Goal: Transaction & Acquisition: Book appointment/travel/reservation

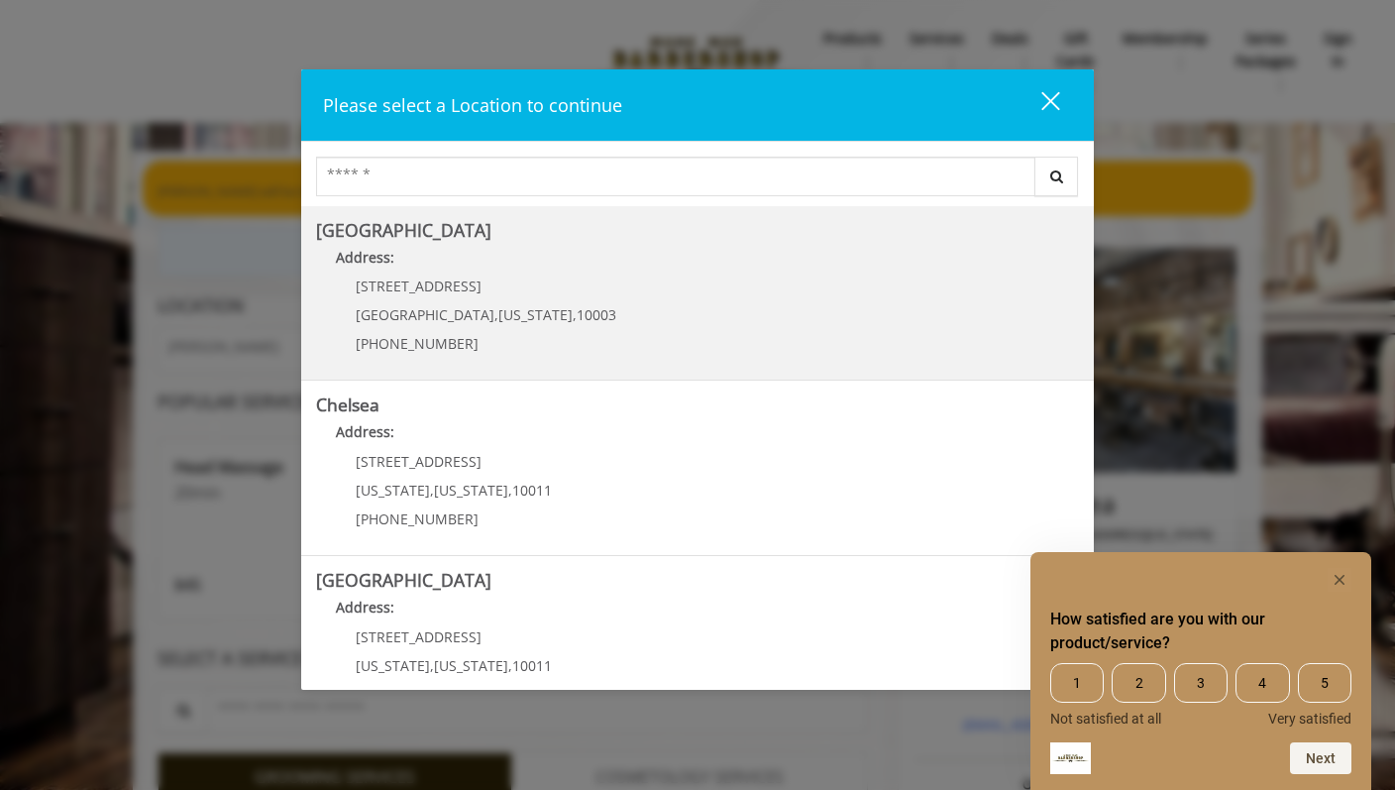
click at [425, 329] on div "60 E 8th St Manhattan , New York , 10003 (212) 598-1840" at bounding box center [471, 321] width 310 height 86
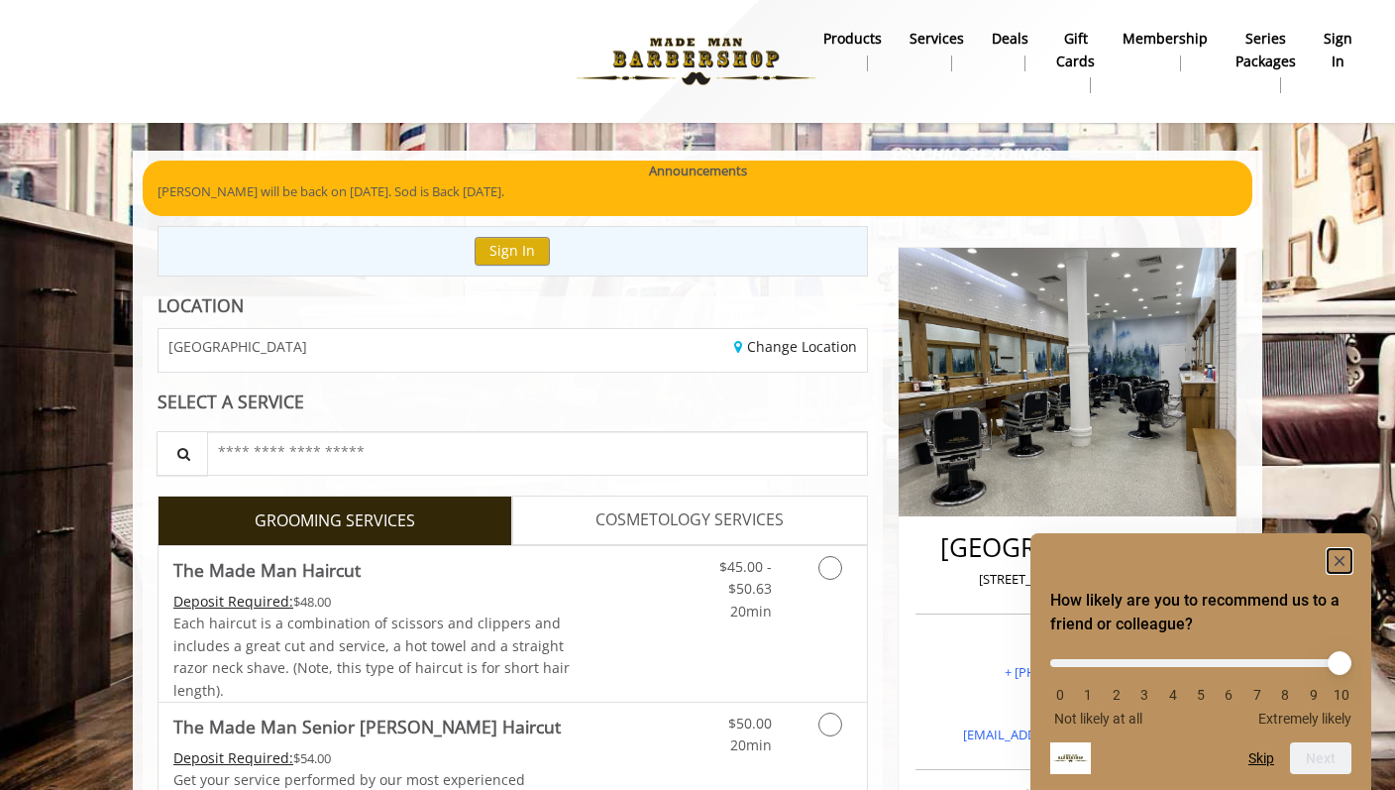
click at [1335, 556] on icon "Hide survey" at bounding box center [1340, 561] width 10 height 10
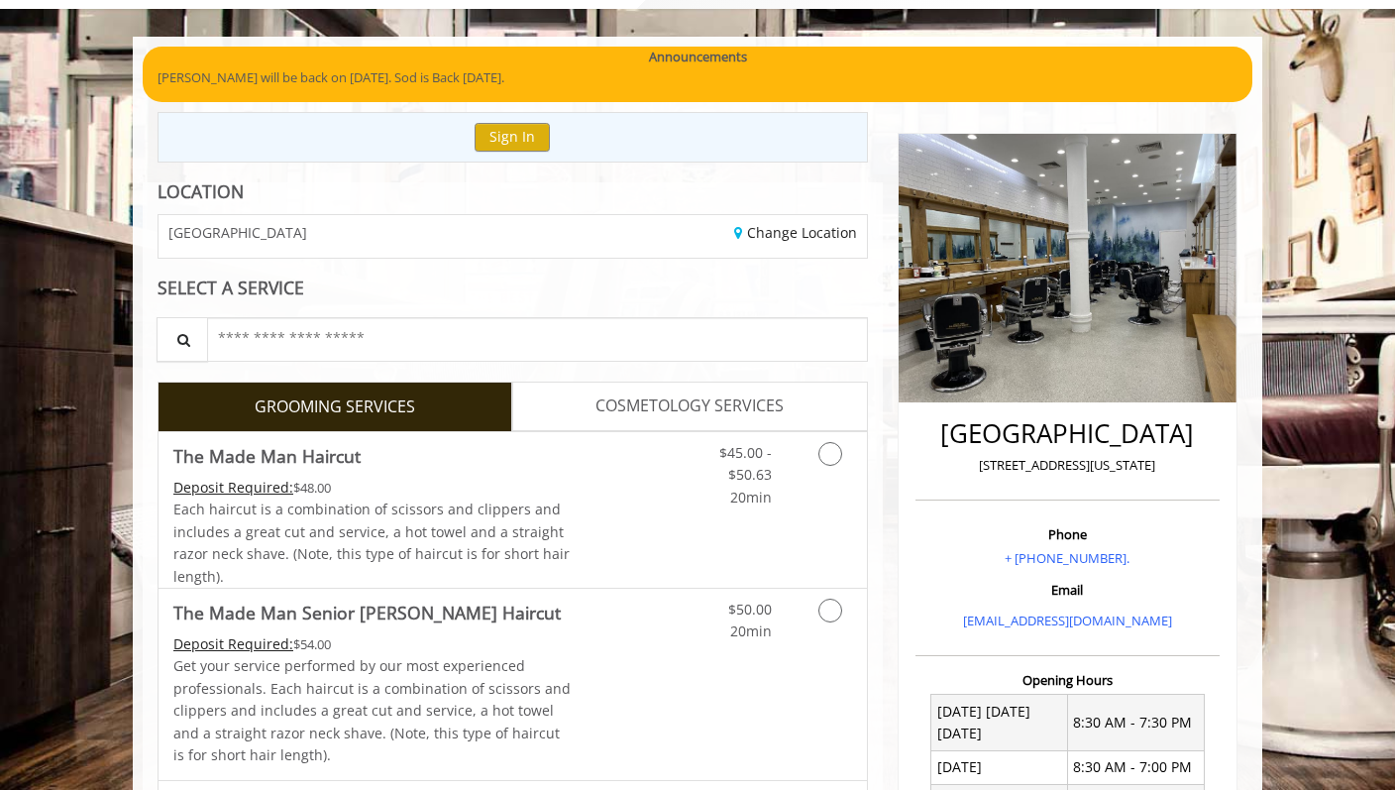
scroll to position [117, 0]
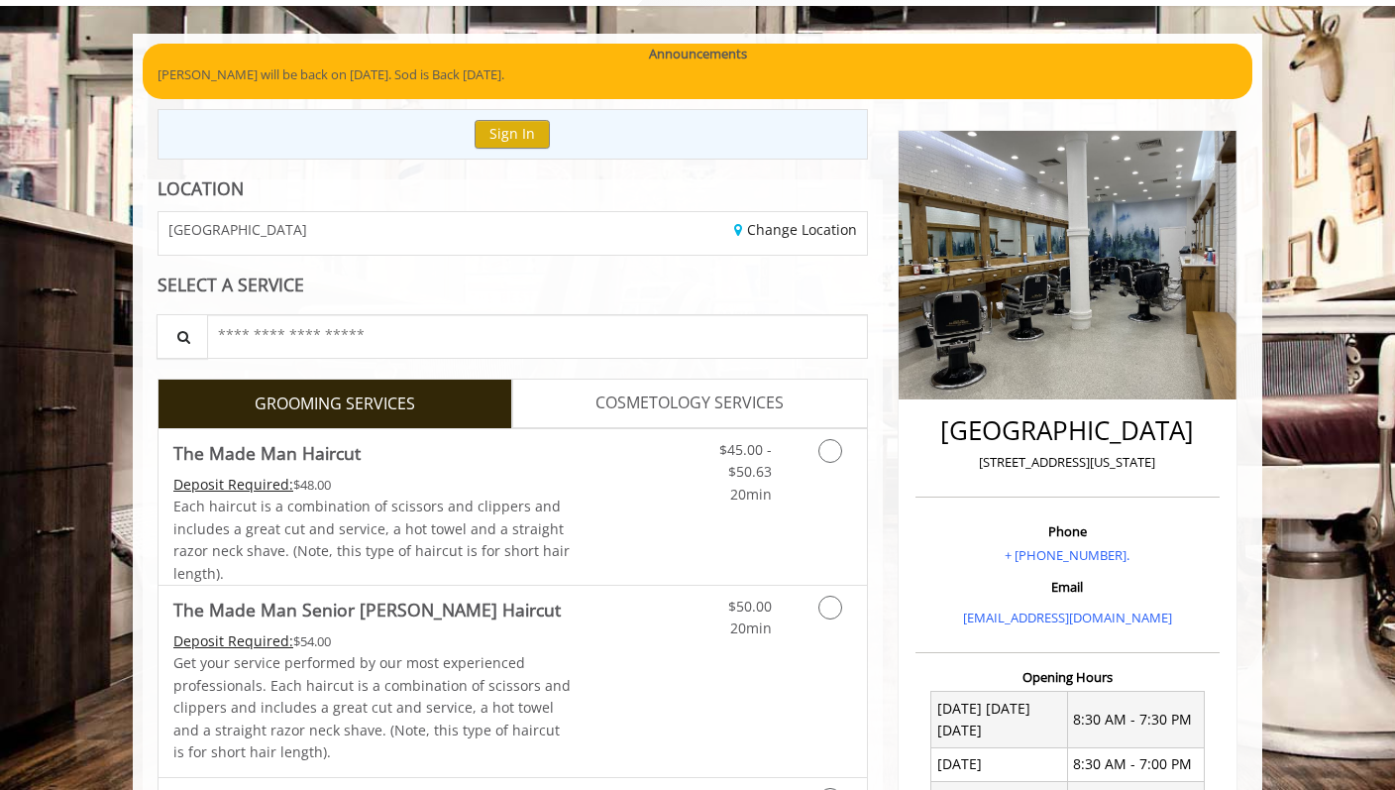
click at [672, 404] on span "COSMETOLOGY SERVICES" at bounding box center [690, 403] width 188 height 26
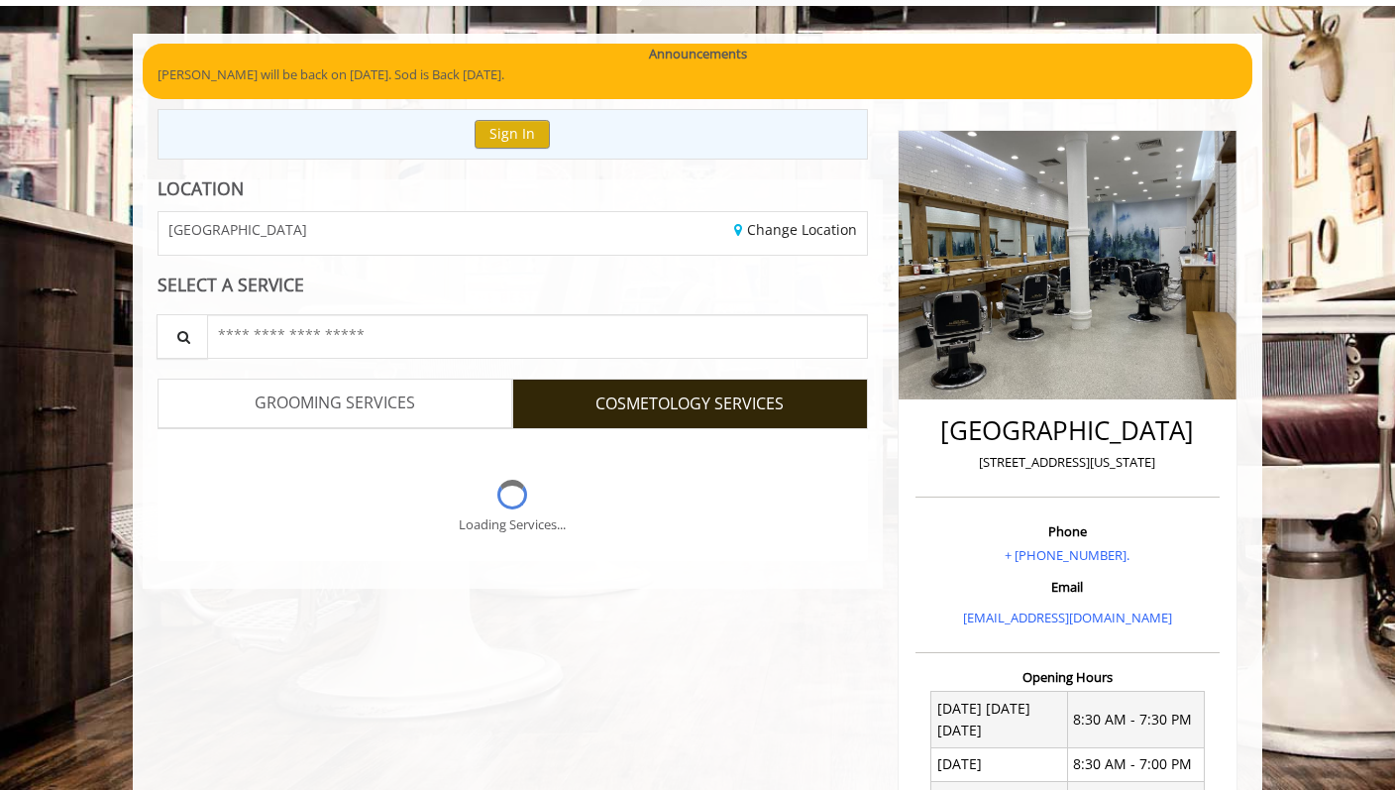
scroll to position [0, 0]
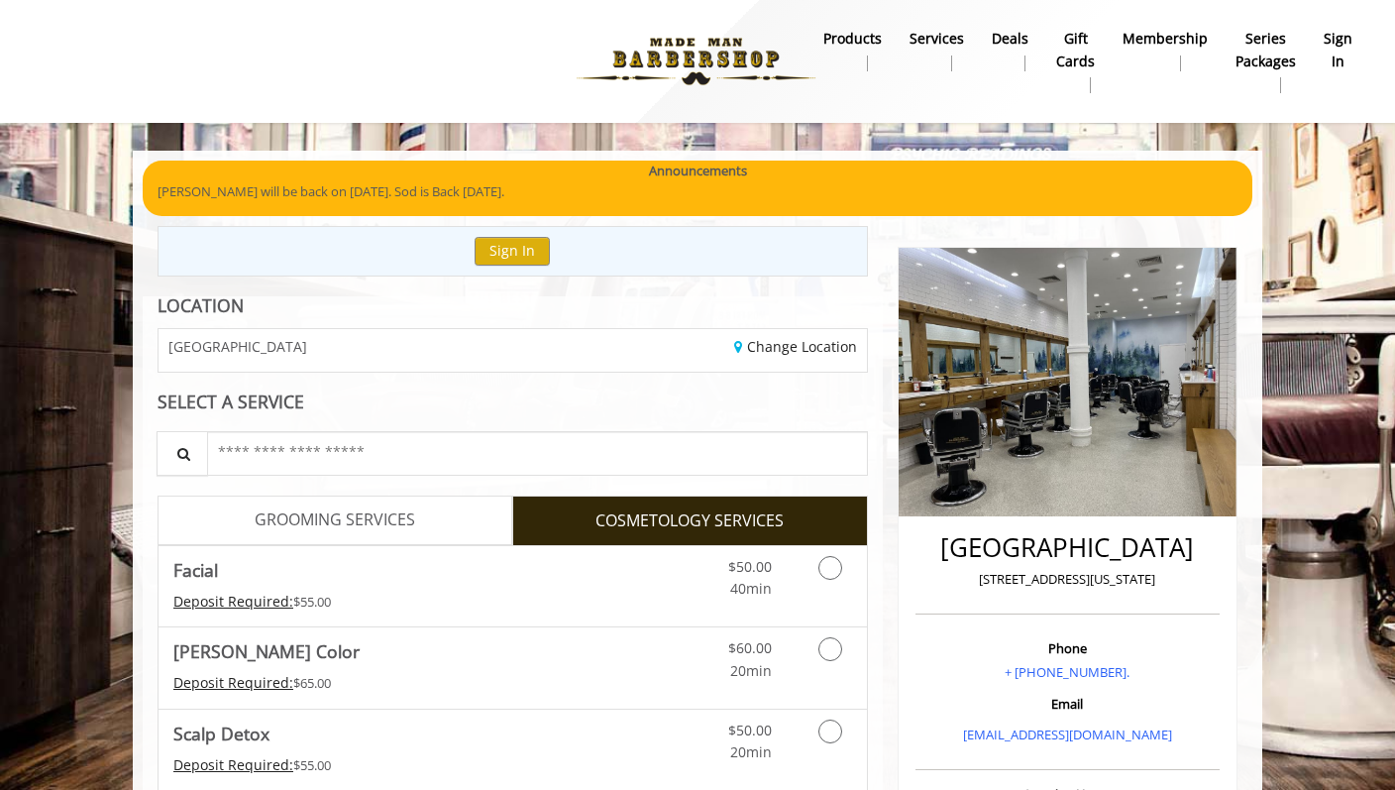
click at [391, 506] on link "GROOMING SERVICES" at bounding box center [335, 521] width 355 height 50
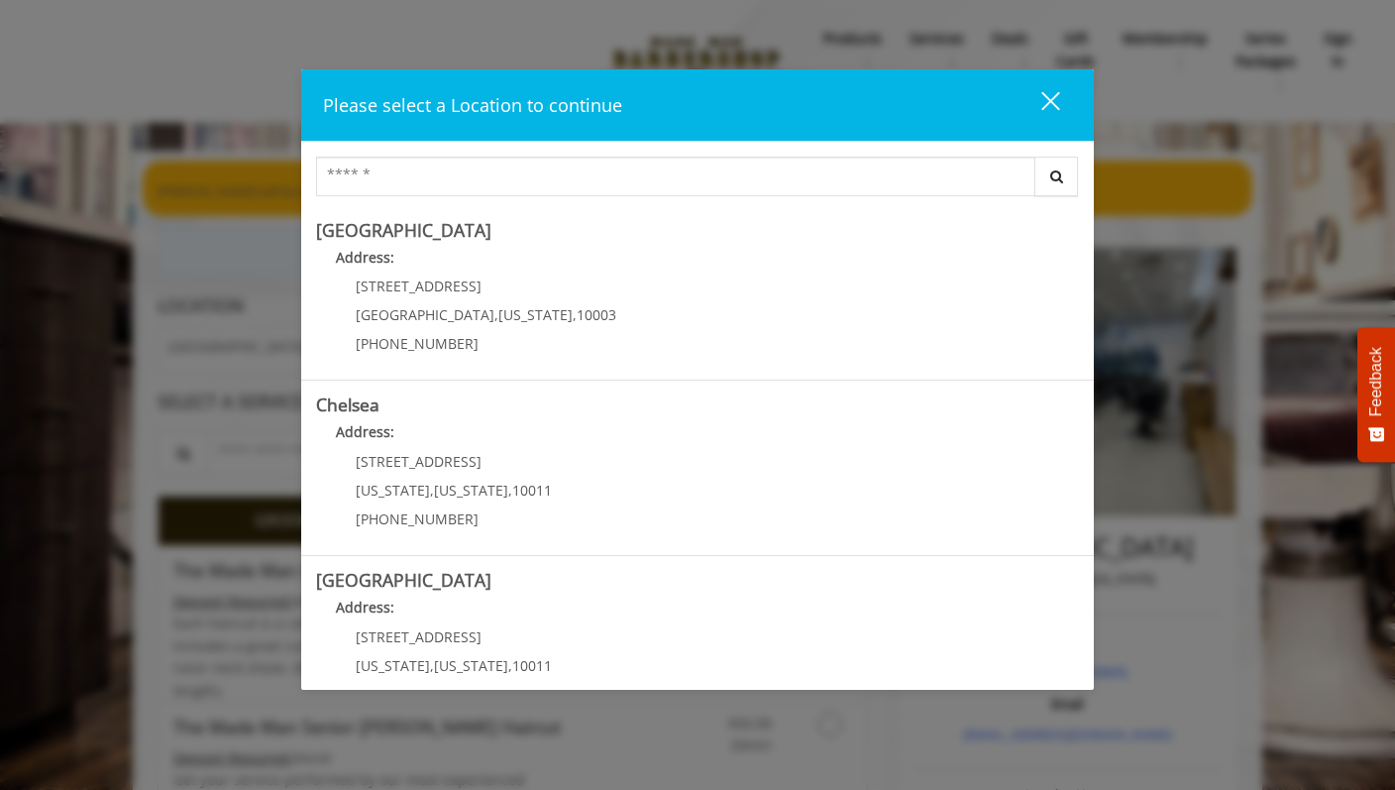
click at [1052, 96] on div "close dialog" at bounding box center [1051, 100] width 19 height 19
